Goal: Task Accomplishment & Management: Complete application form

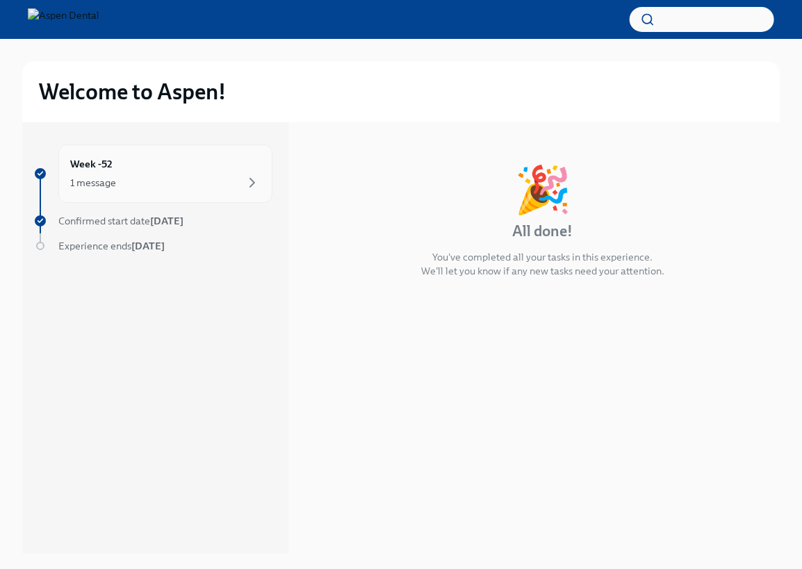
click at [222, 192] on div "Week -52 1 message" at bounding box center [165, 174] width 214 height 58
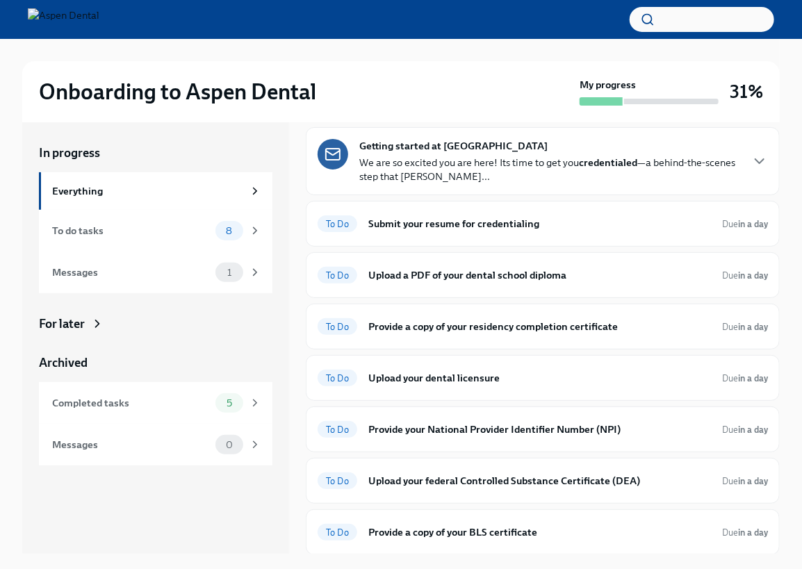
scroll to position [69, 0]
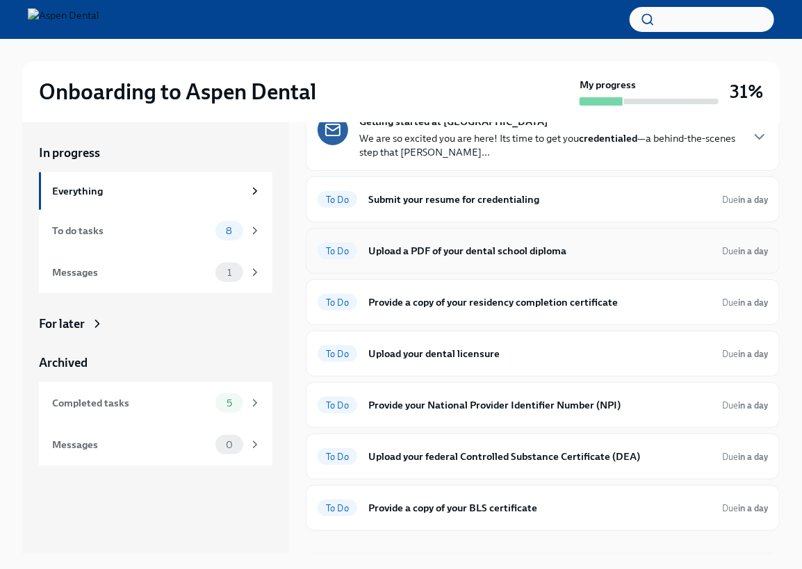
click at [345, 249] on span "To Do" at bounding box center [338, 251] width 40 height 10
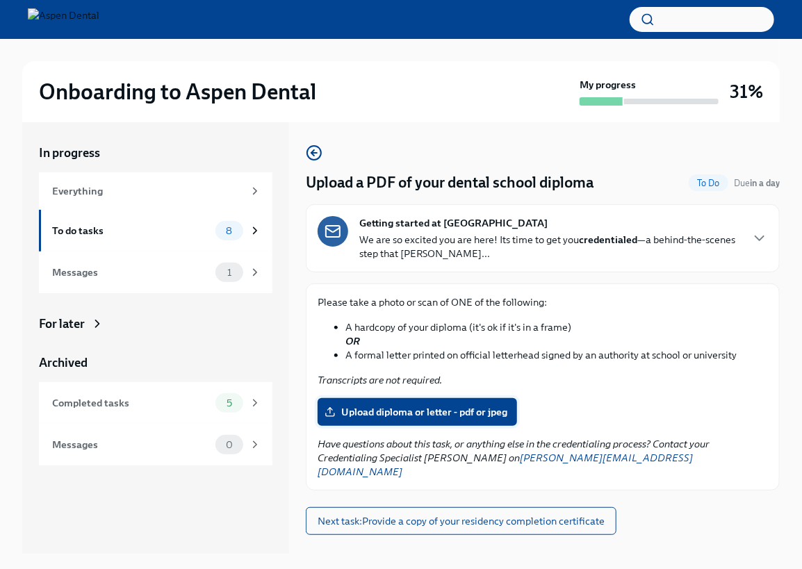
click at [450, 412] on span "Upload diploma or letter - pdf or jpeg" at bounding box center [417, 412] width 180 height 14
click at [0, 0] on input "Upload diploma or letter - pdf or jpeg" at bounding box center [0, 0] width 0 height 0
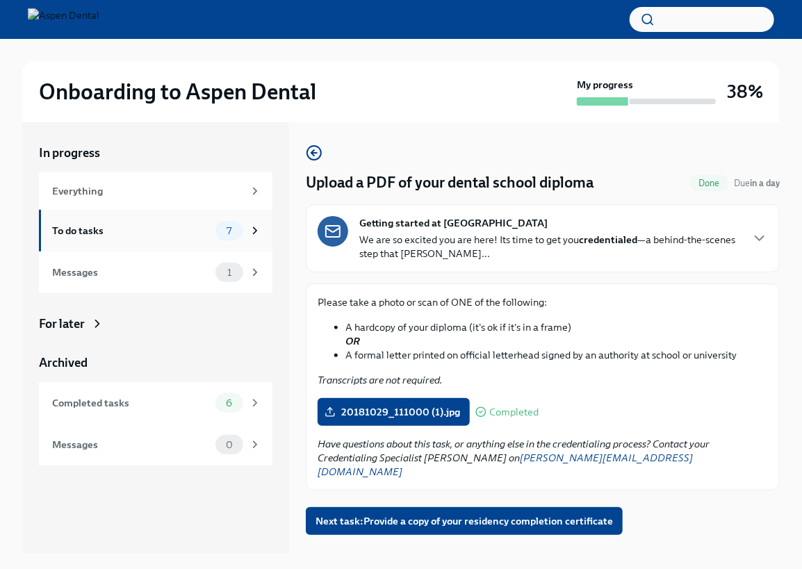
click at [133, 226] on div "To do tasks" at bounding box center [131, 230] width 158 height 15
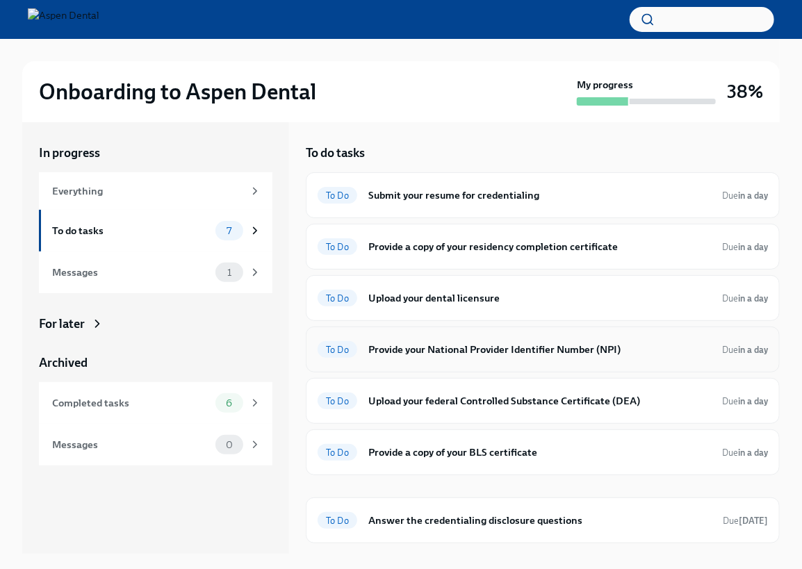
click at [506, 352] on h6 "Provide your National Provider Identifier Number (NPI)" at bounding box center [539, 349] width 343 height 15
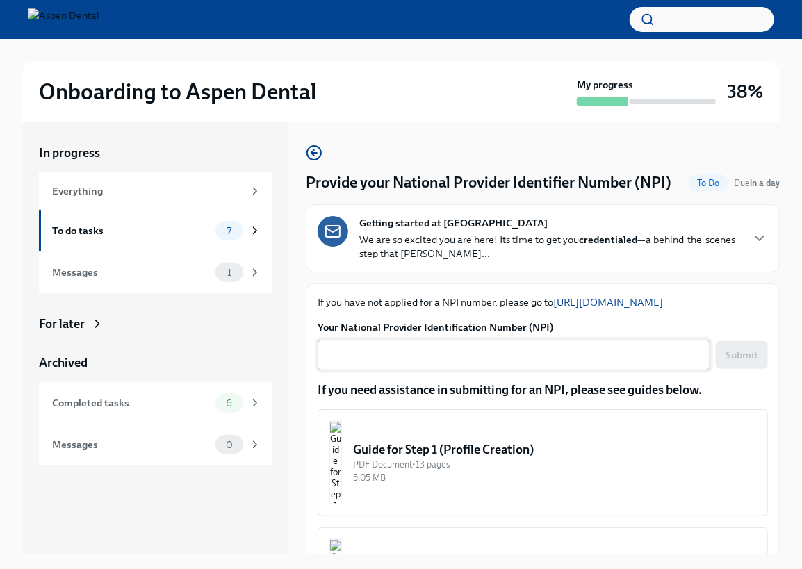
click at [491, 363] on textarea "Your National Provider Identification Number (NPI)" at bounding box center [514, 355] width 376 height 17
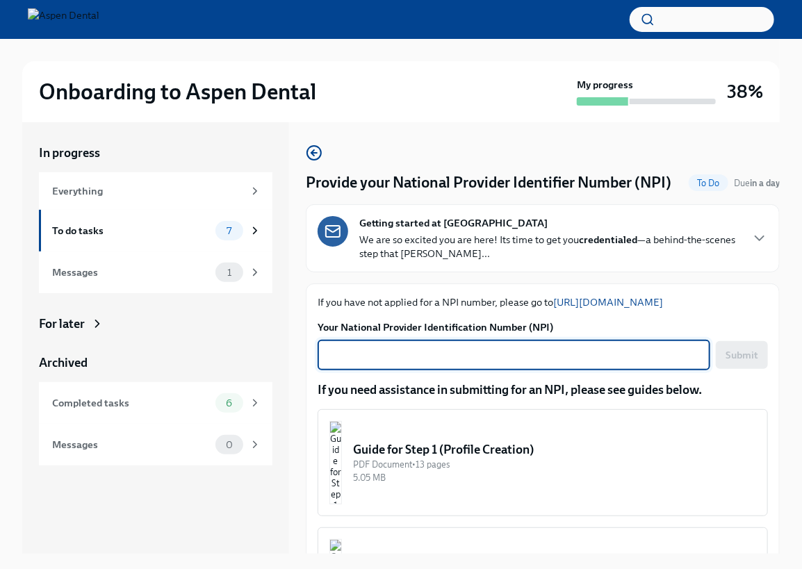
click at [490, 363] on textarea "Your National Provider Identification Number (NPI)" at bounding box center [514, 355] width 376 height 17
type textarea "1245639319"
click at [727, 362] on span "Submit" at bounding box center [741, 355] width 33 height 14
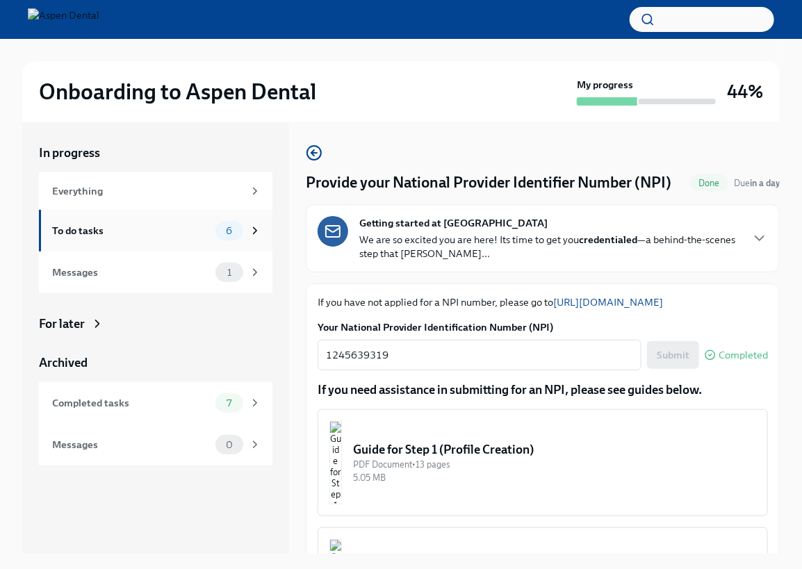
click at [181, 227] on div "To do tasks" at bounding box center [131, 230] width 158 height 15
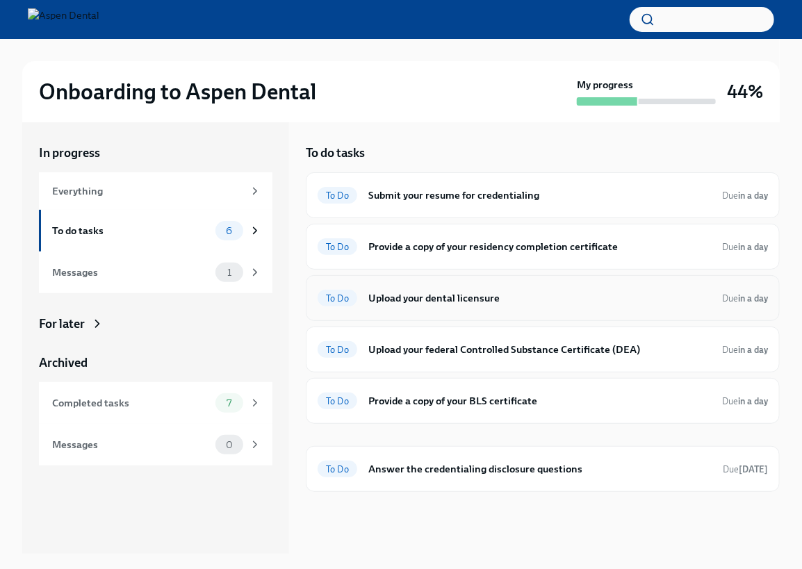
click at [357, 295] on div "To Do Upload your dental licensure Due in a day" at bounding box center [543, 298] width 450 height 22
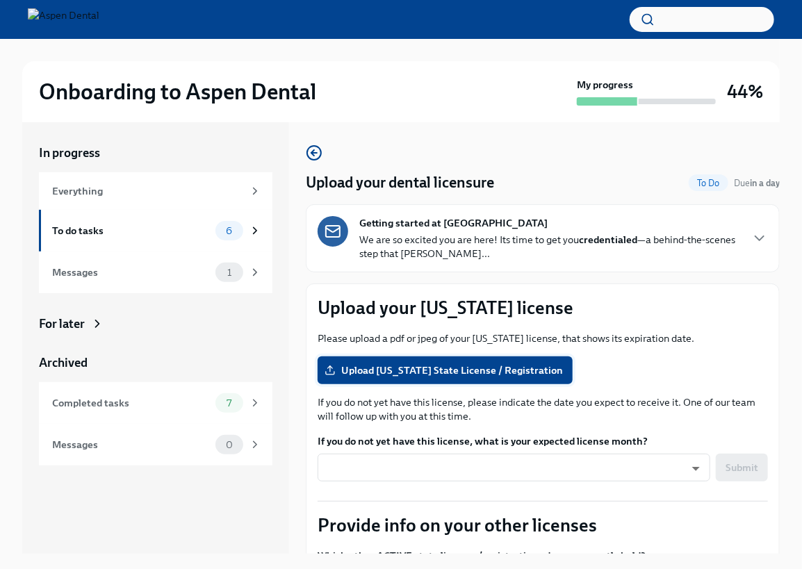
click at [413, 373] on span "Upload [US_STATE] State License / Registration" at bounding box center [445, 370] width 236 height 14
click at [0, 0] on input "Upload [US_STATE] State License / Registration" at bounding box center [0, 0] width 0 height 0
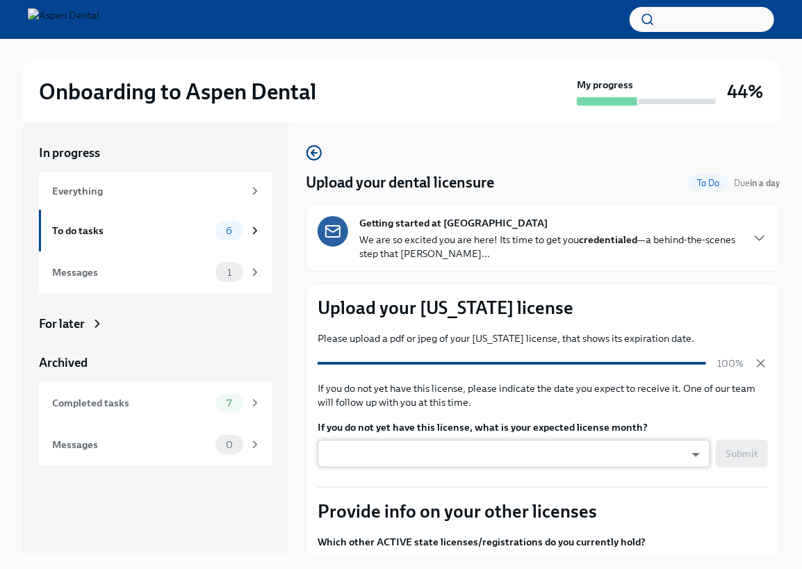
click at [447, 459] on body "Onboarding to Aspen Dental My progress 44% In progress Everything To do tasks 6…" at bounding box center [401, 296] width 802 height 593
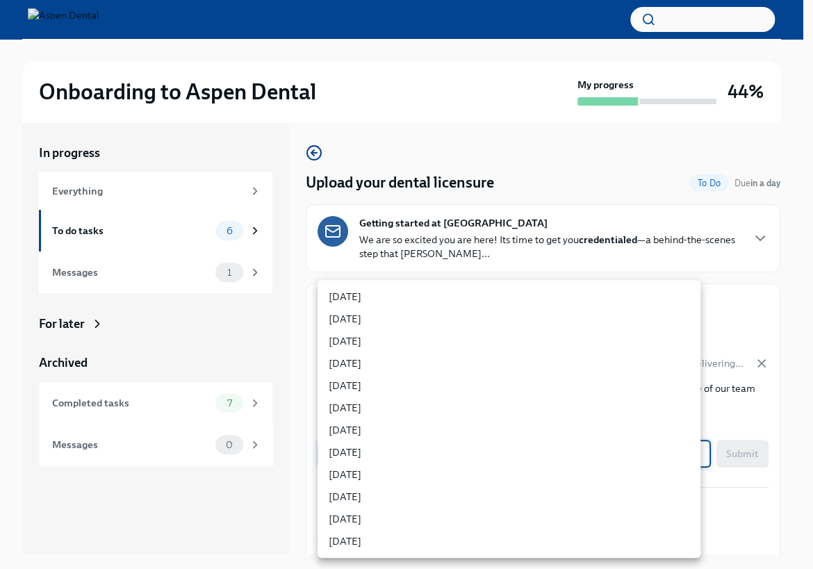
click at [298, 429] on div at bounding box center [406, 284] width 813 height 569
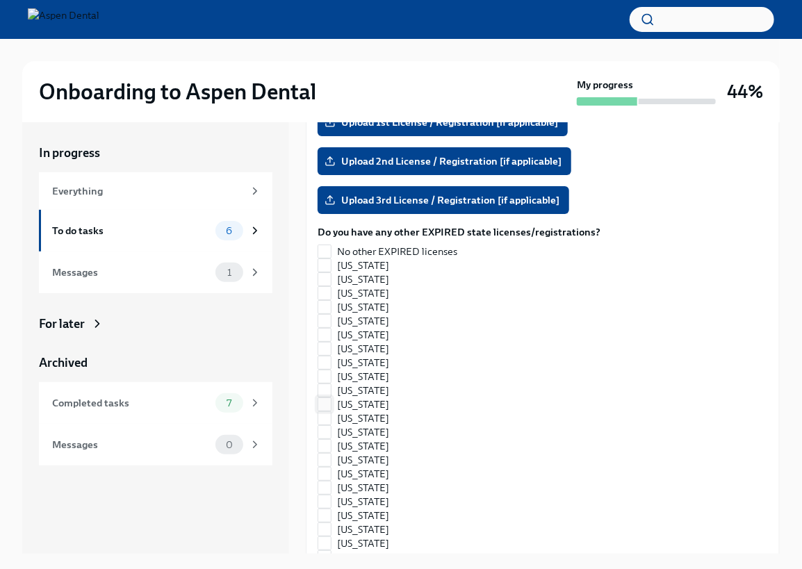
scroll to position [1320, 0]
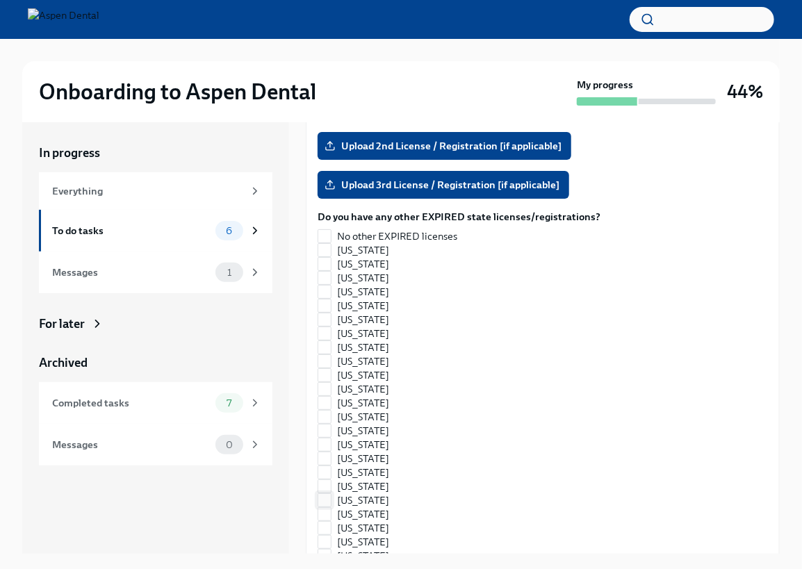
click at [328, 500] on input "[US_STATE]" at bounding box center [324, 500] width 13 height 13
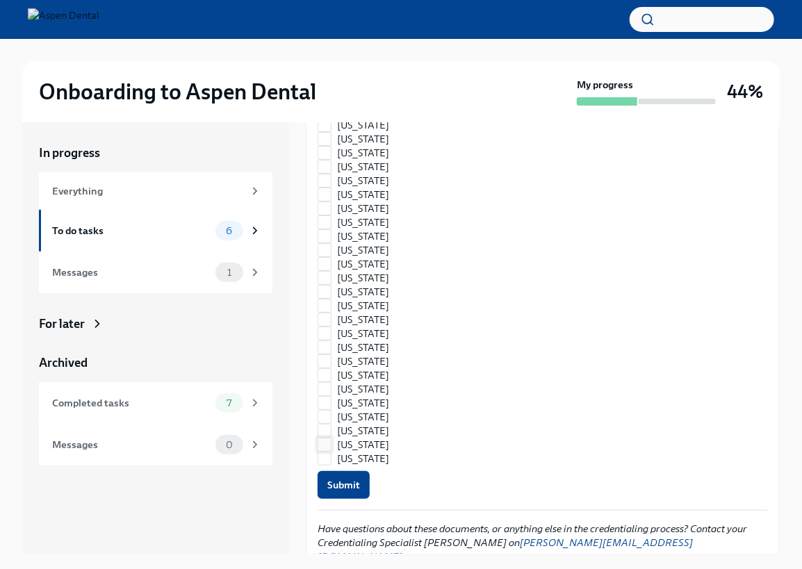
scroll to position [1857, 0]
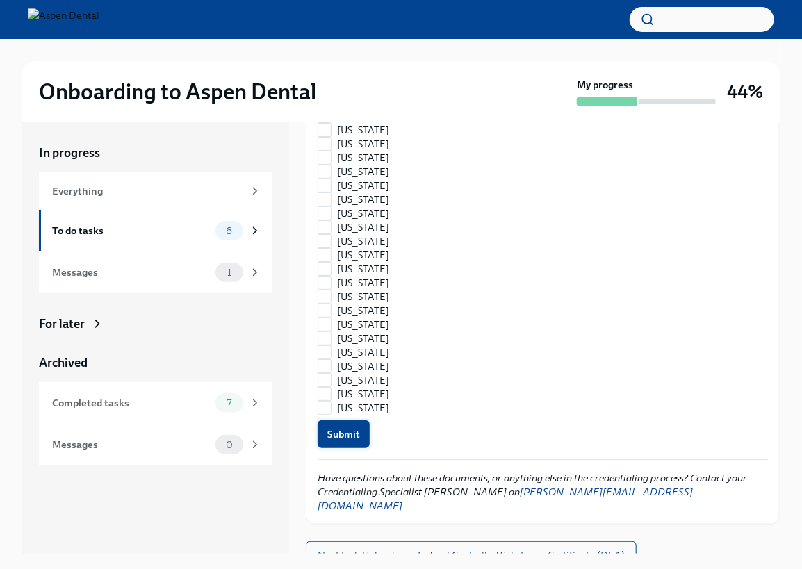
click at [331, 445] on button "Submit" at bounding box center [344, 434] width 52 height 28
checkbox input "true"
click at [474, 548] on span "Next task : Upload your federal Controlled Substance Certificate (DEA)" at bounding box center [471, 555] width 307 height 14
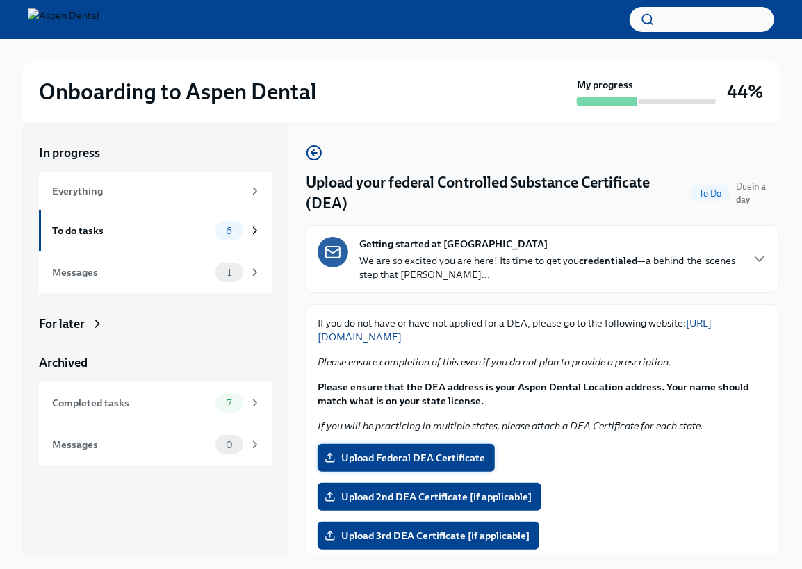
click at [469, 457] on span "Upload Federal DEA Certificate" at bounding box center [406, 458] width 158 height 14
click at [0, 0] on input "Upload Federal DEA Certificate" at bounding box center [0, 0] width 0 height 0
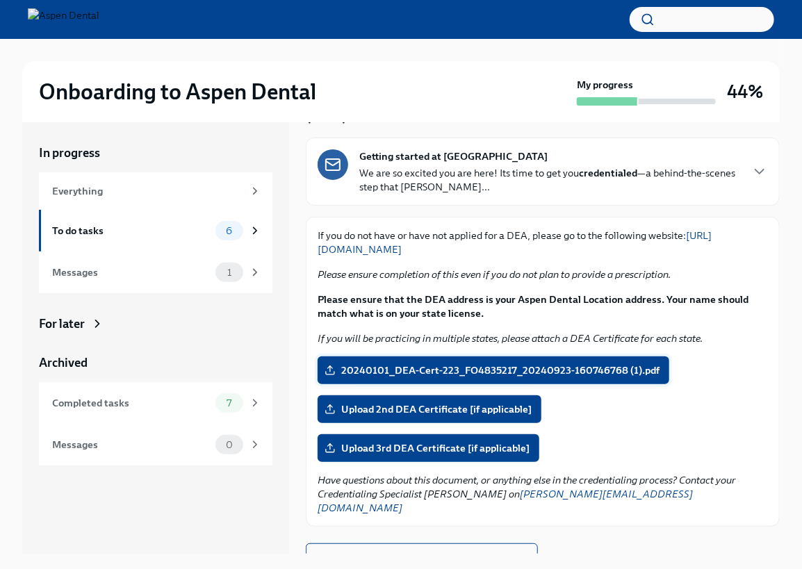
scroll to position [90, 0]
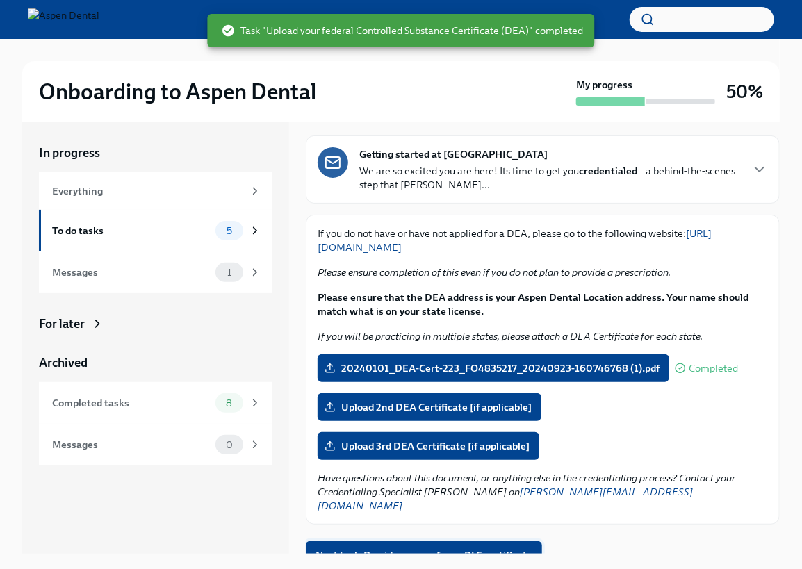
click at [520, 548] on span "Next task : Provide a copy of your BLS certificate" at bounding box center [423, 555] width 217 height 14
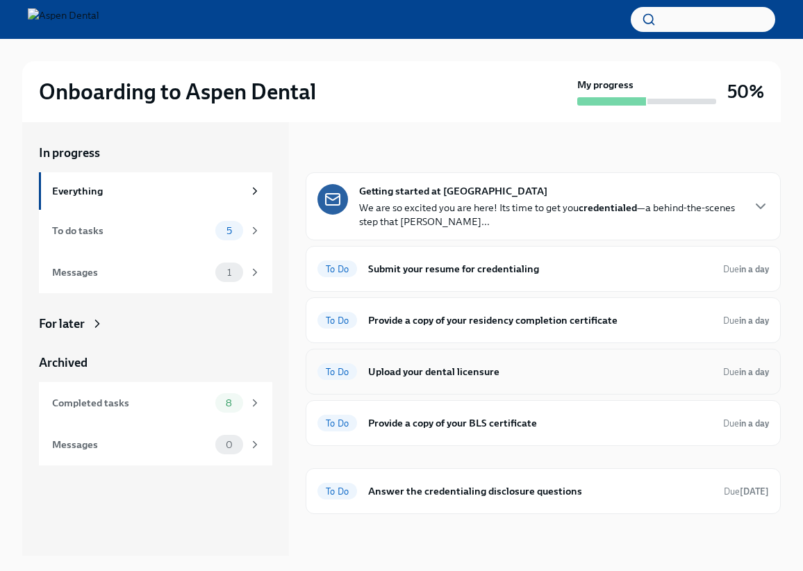
click at [339, 372] on span "To Do" at bounding box center [338, 372] width 40 height 10
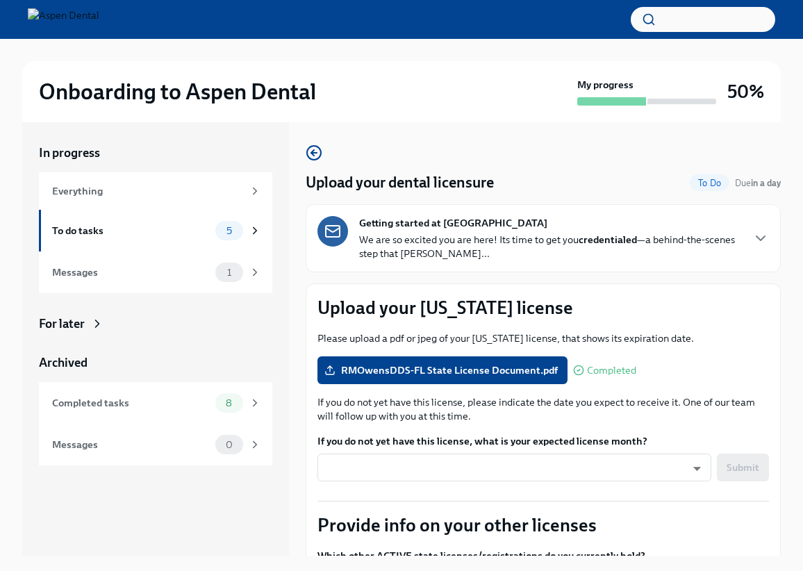
checkbox input "true"
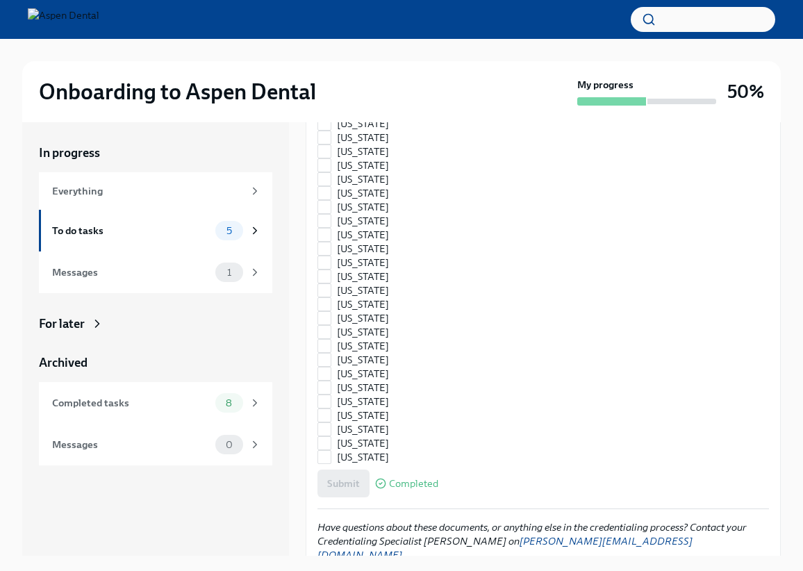
scroll to position [1856, 0]
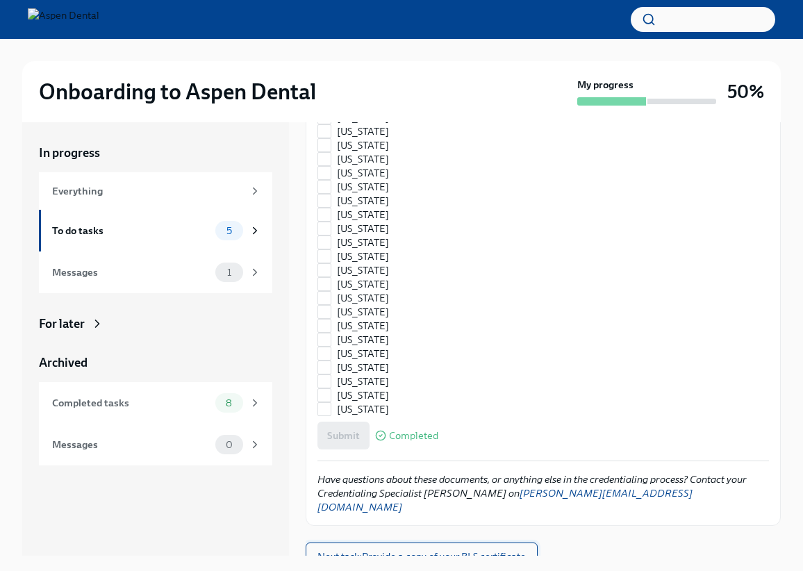
click at [470, 550] on span "Next task : Provide a copy of your BLS certificate" at bounding box center [422, 557] width 208 height 14
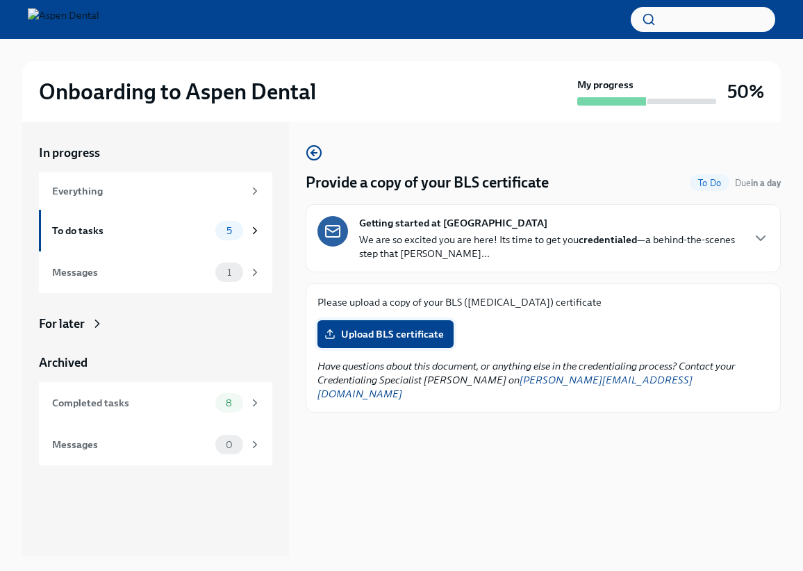
click at [364, 340] on label "Upload BLS certificate" at bounding box center [386, 334] width 136 height 28
click at [0, 0] on input "Upload BLS certificate" at bounding box center [0, 0] width 0 height 0
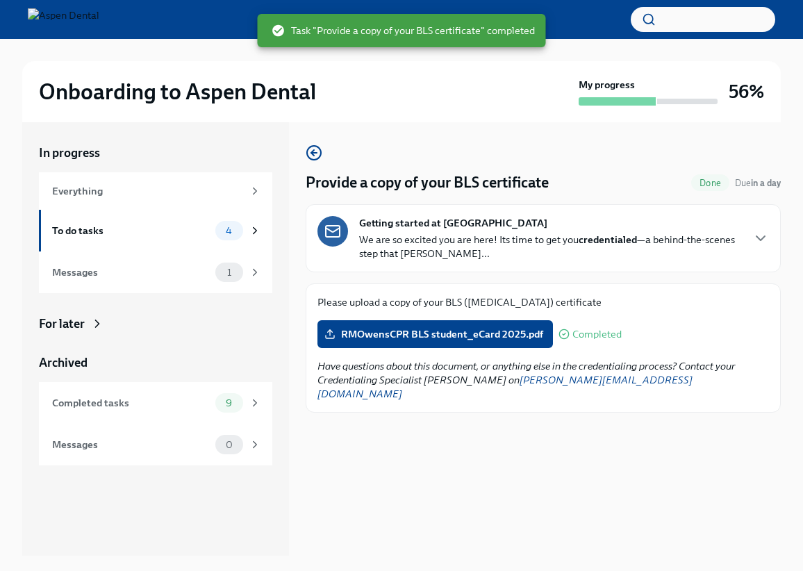
drag, startPoint x: 807, startPoint y: 365, endPoint x: 547, endPoint y: 468, distance: 279.5
click at [547, 468] on div "Provide a copy of your BLS certificate Done Due in a day Getting started at [GE…" at bounding box center [543, 339] width 475 height 434
click at [217, 240] on div "To do tasks 4" at bounding box center [155, 231] width 233 height 42
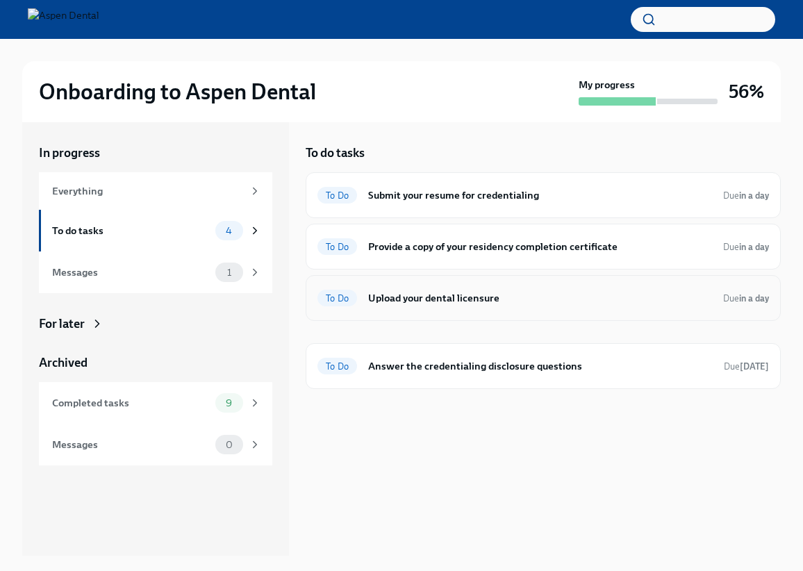
click at [414, 306] on div "To Do Upload your dental licensure Due in a day" at bounding box center [544, 298] width 452 height 22
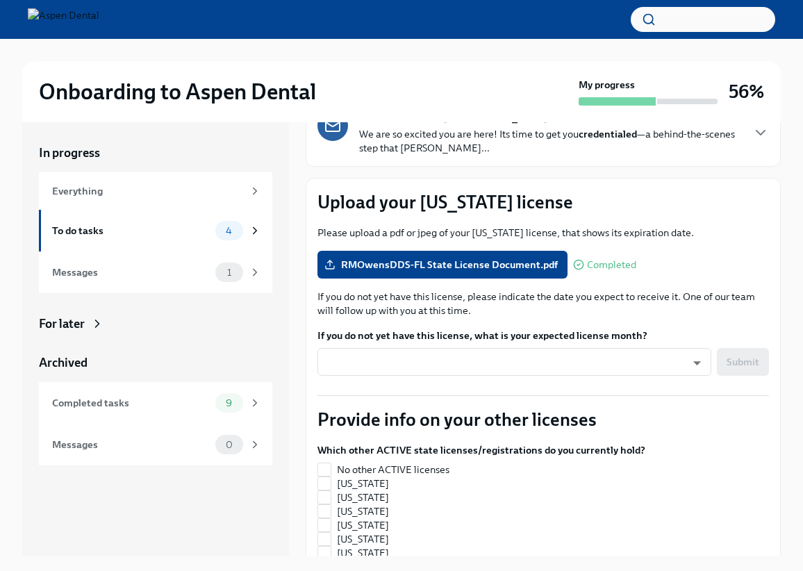
scroll to position [103, 0]
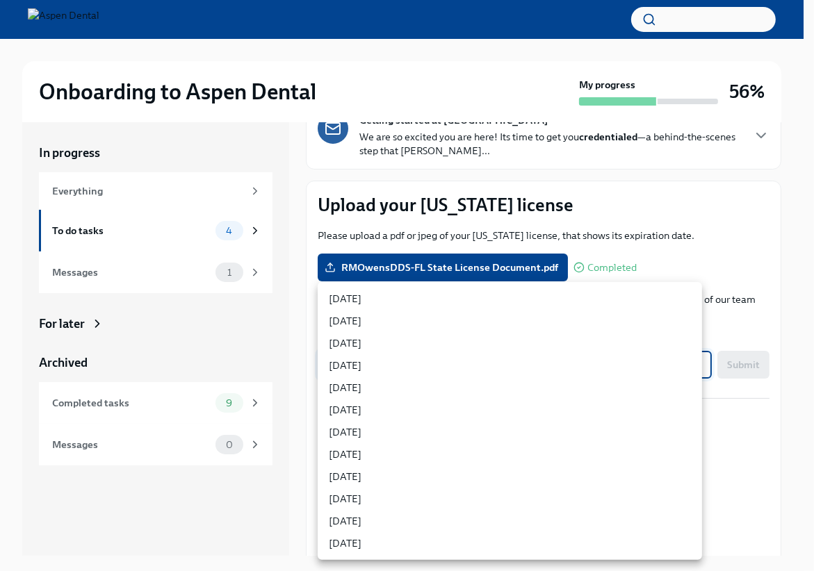
click at [616, 365] on body "Onboarding to Aspen Dental My progress 56% In progress Everything To do tasks 4…" at bounding box center [407, 297] width 814 height 595
click at [679, 247] on div at bounding box center [407, 285] width 814 height 571
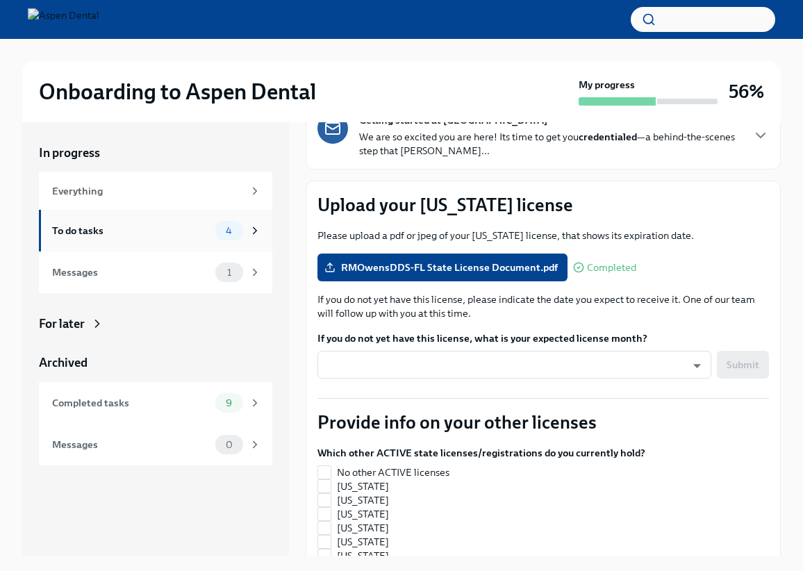
click at [160, 226] on div "To do tasks" at bounding box center [131, 230] width 158 height 15
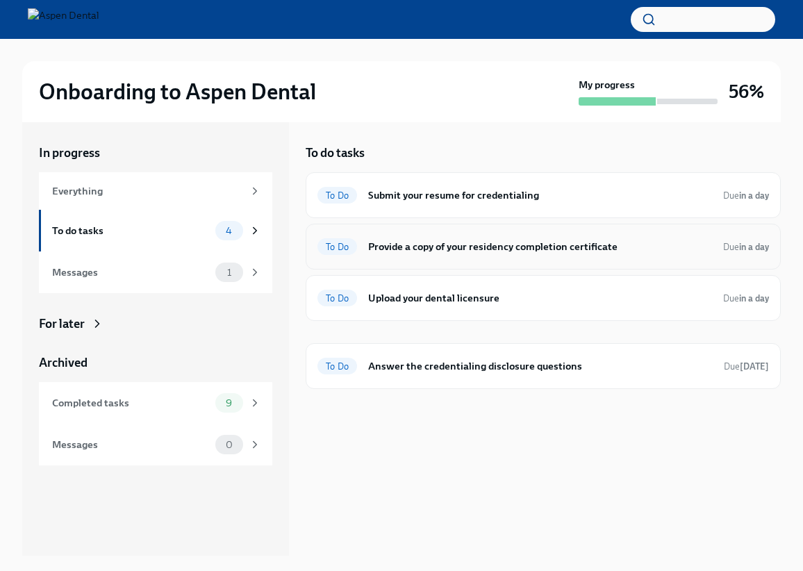
click at [486, 249] on h6 "Provide a copy of your residency completion certificate" at bounding box center [540, 246] width 344 height 15
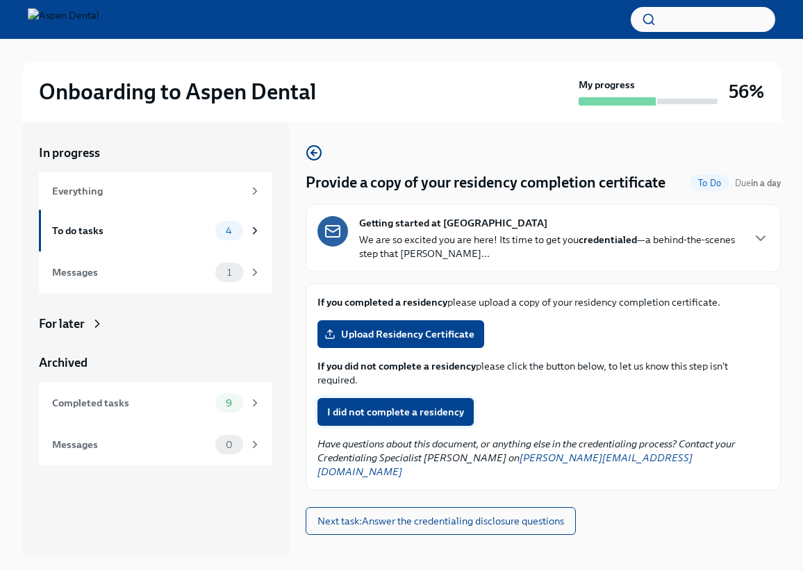
click at [445, 411] on span "I did not complete a residency" at bounding box center [395, 412] width 137 height 14
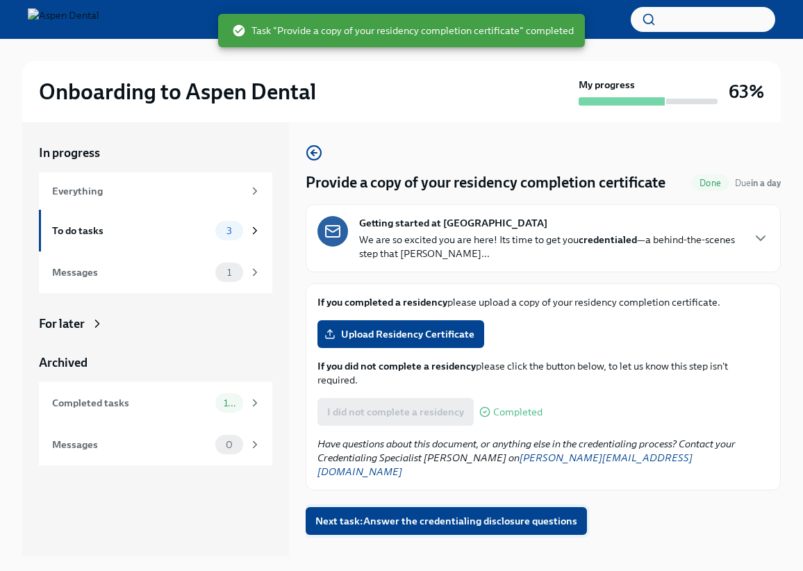
click at [450, 514] on span "Next task : Answer the credentialing disclosure questions" at bounding box center [446, 521] width 262 height 14
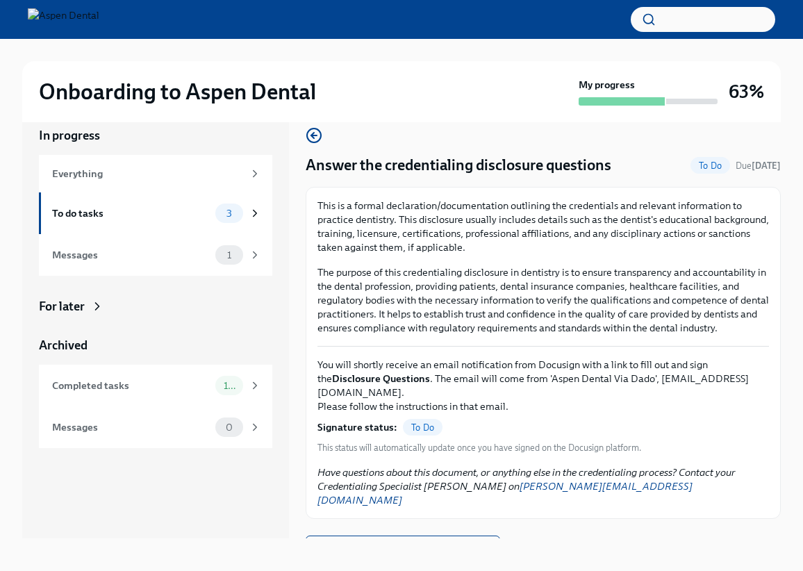
scroll to position [24, 0]
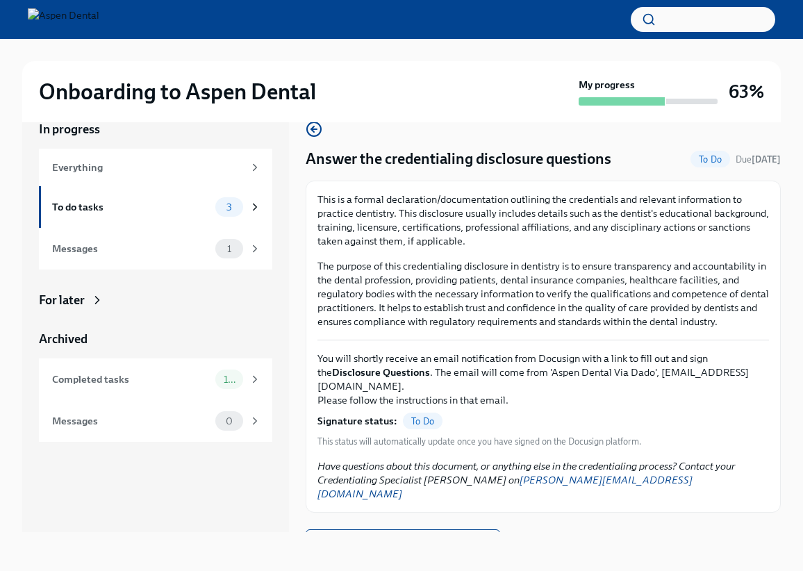
click at [426, 416] on span "To Do" at bounding box center [423, 421] width 40 height 10
click at [166, 208] on div "To do tasks" at bounding box center [131, 206] width 158 height 15
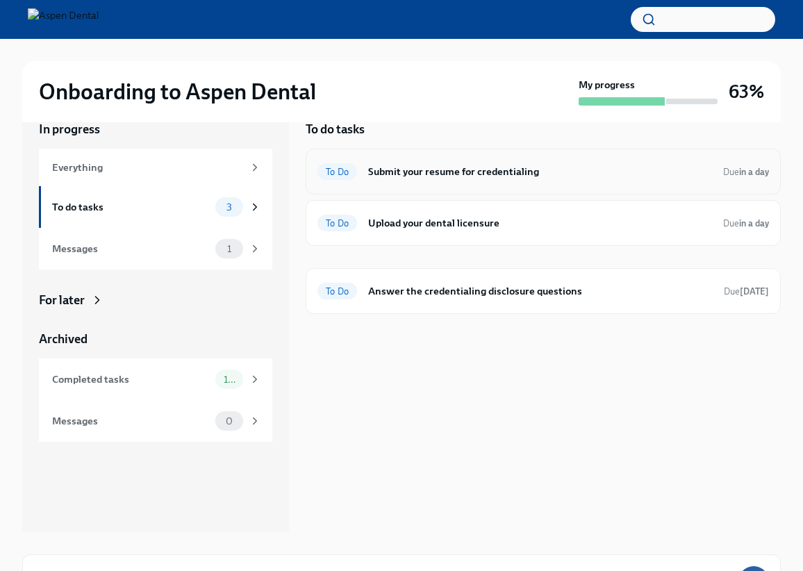
click at [463, 170] on h6 "Submit your resume for credentialing" at bounding box center [540, 171] width 344 height 15
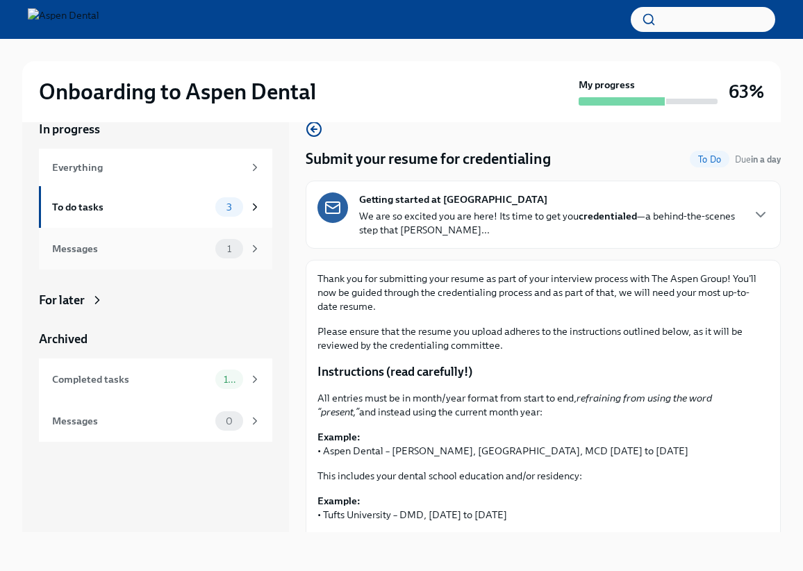
click at [72, 249] on div "Messages" at bounding box center [131, 248] width 158 height 15
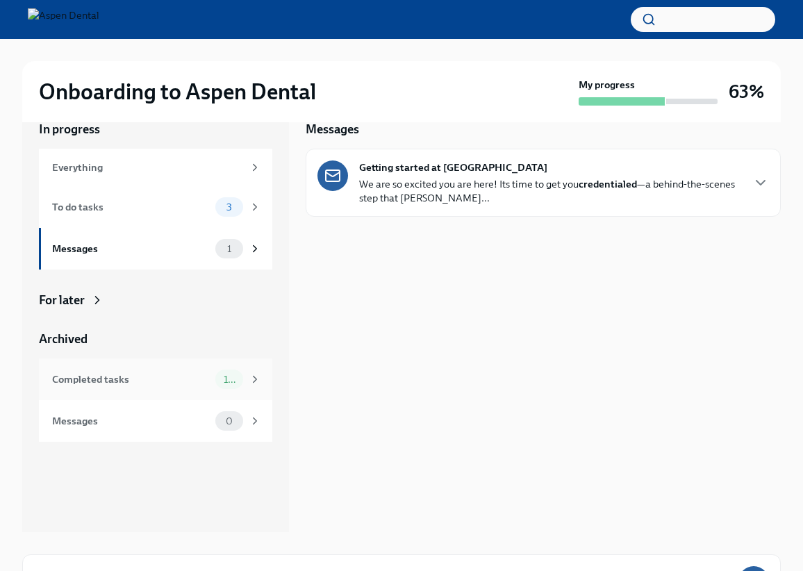
click at [195, 390] on div "Completed tasks 10" at bounding box center [155, 380] width 233 height 42
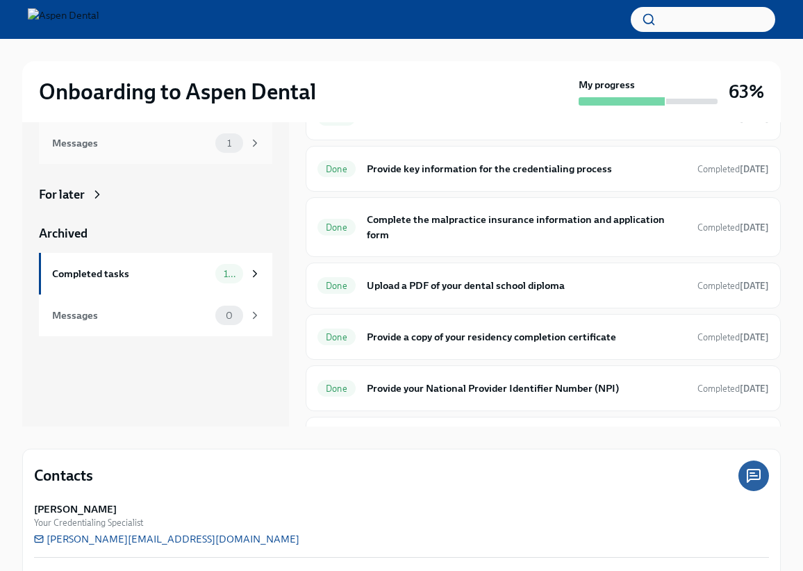
click at [131, 136] on div "Messages" at bounding box center [131, 142] width 158 height 15
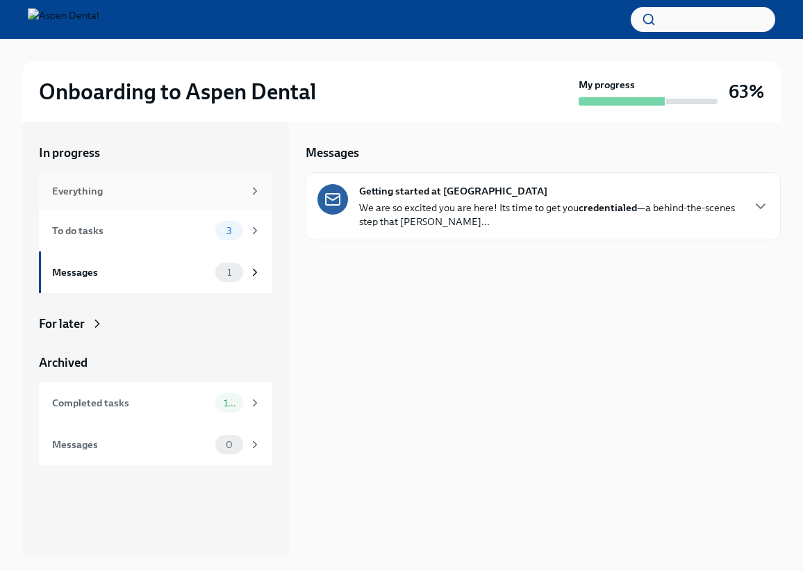
click at [162, 197] on div "Everything" at bounding box center [147, 190] width 191 height 15
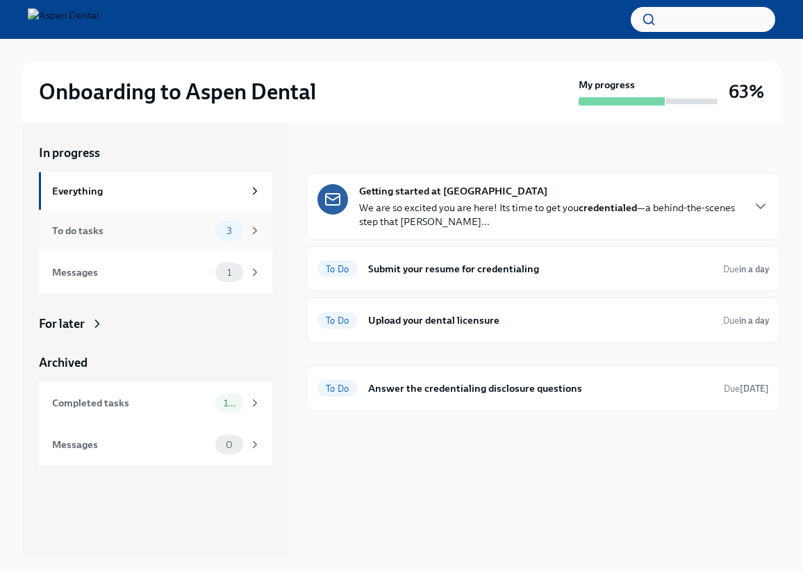
click at [189, 233] on div "To do tasks" at bounding box center [131, 230] width 158 height 15
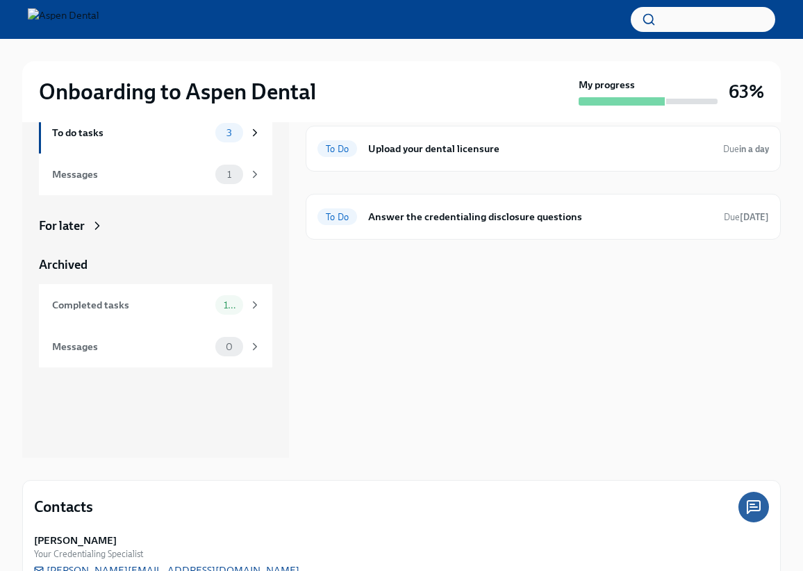
scroll to position [103, 0]
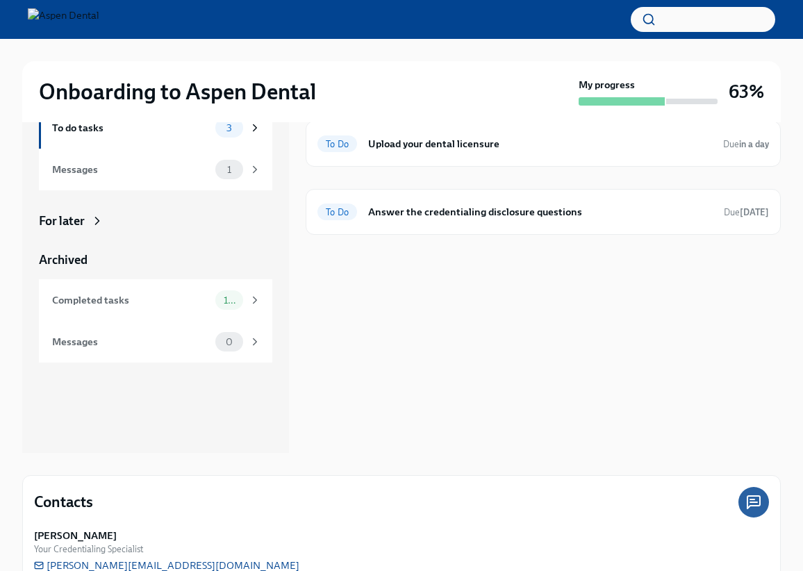
click at [661, 418] on div "To do tasks To Do Submit your resume for credentialing Due in a day To Do Uploa…" at bounding box center [543, 236] width 475 height 434
